Goal: Find specific page/section: Find specific page/section

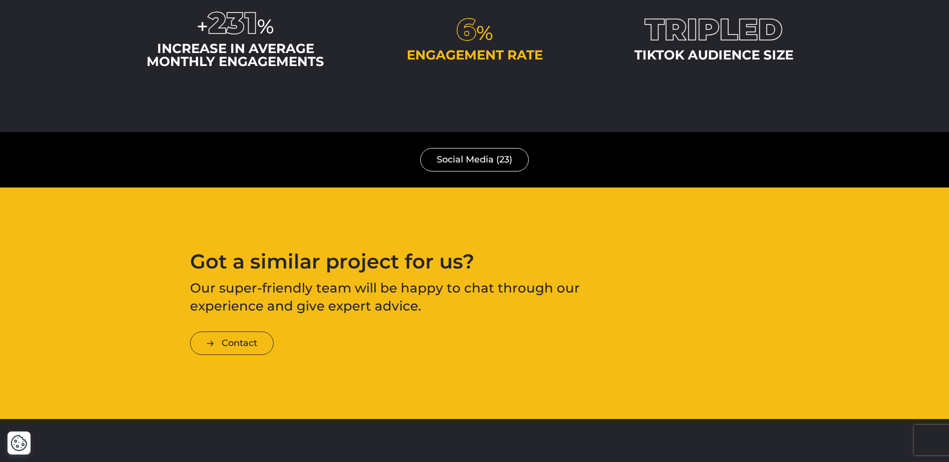
scroll to position [2102, 0]
click at [470, 168] on link "Social Media (23)" at bounding box center [474, 160] width 109 height 24
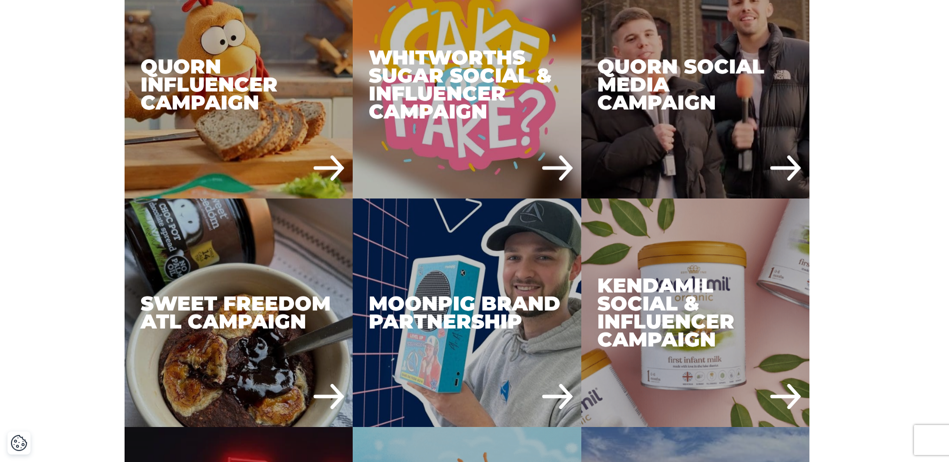
scroll to position [1101, 0]
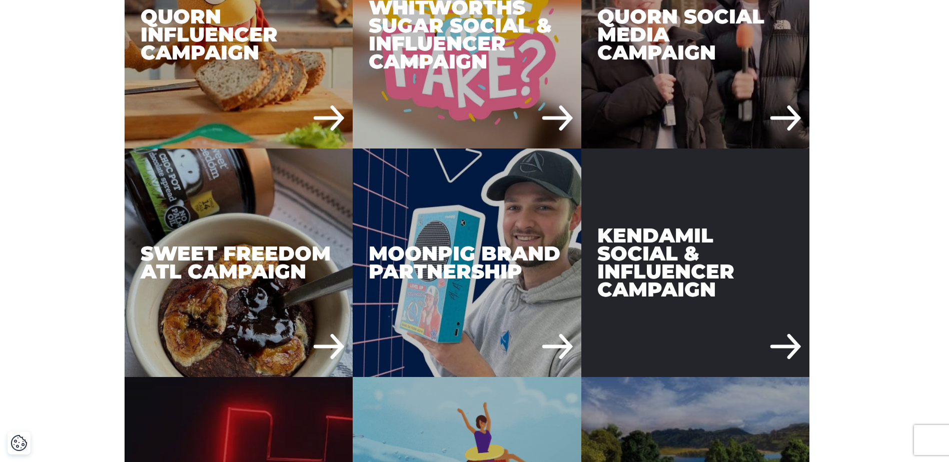
click at [714, 268] on div "Kendamil Social & Influencer Campaign" at bounding box center [695, 263] width 229 height 229
